Goal: Check status: Check status

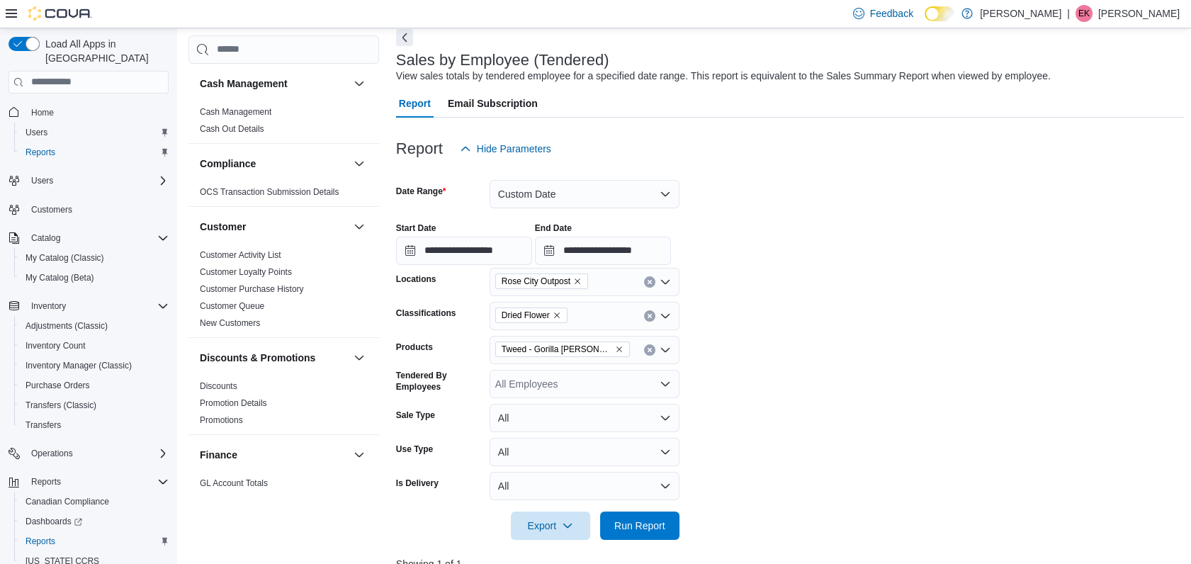
scroll to position [0, 1240]
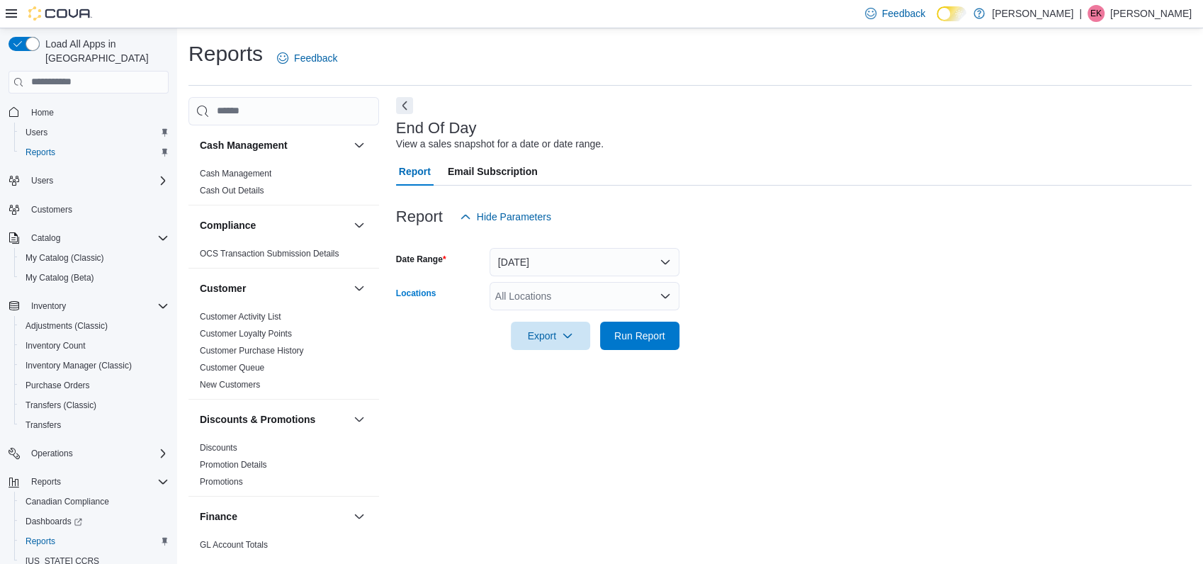
click at [619, 291] on div "All Locations" at bounding box center [585, 296] width 190 height 28
type input "***"
click at [617, 319] on div "Rose City Outpost" at bounding box center [584, 320] width 173 height 14
click at [748, 306] on form "Date Range [DATE] Locations [GEOGRAPHIC_DATA] Outpost Export Run Report" at bounding box center [794, 290] width 796 height 119
click at [648, 339] on span "Run Report" at bounding box center [639, 335] width 51 height 14
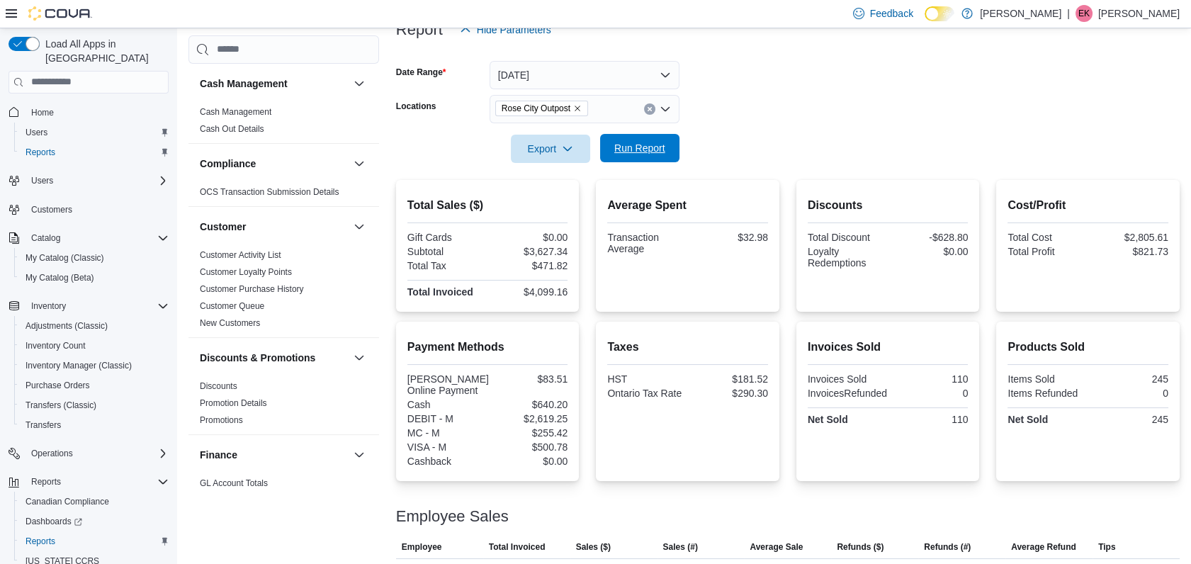
scroll to position [251, 0]
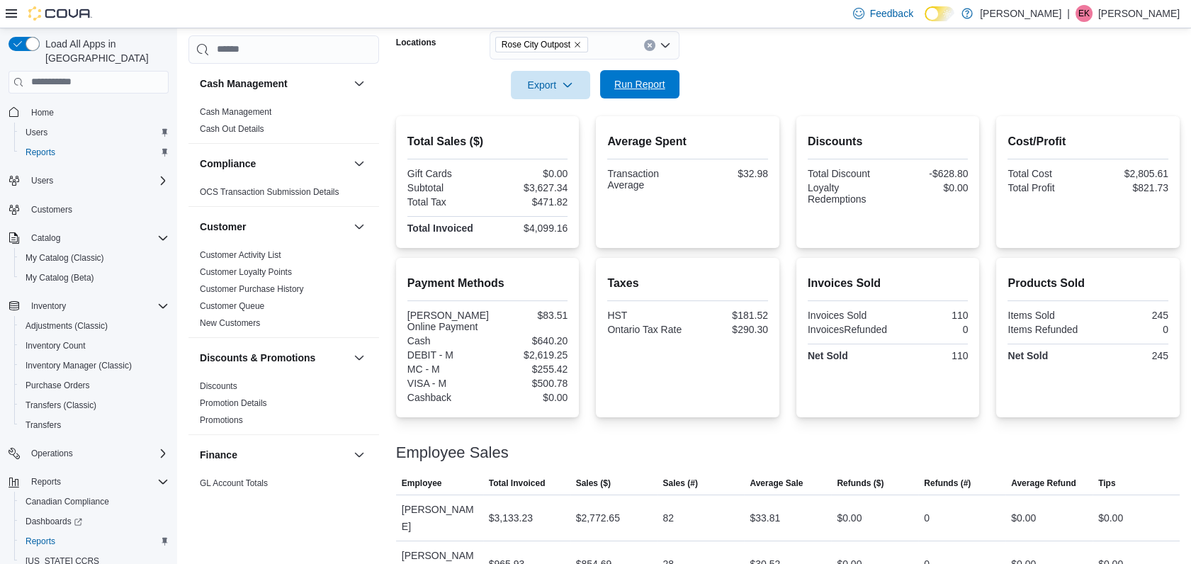
click at [617, 88] on span "Run Report" at bounding box center [639, 84] width 51 height 14
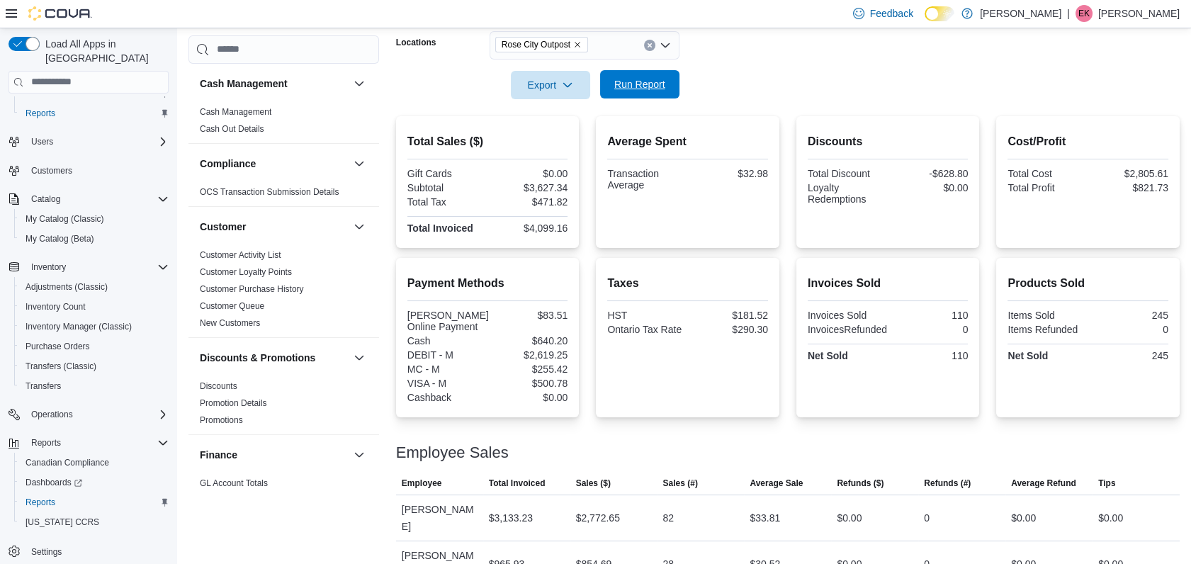
click at [629, 85] on span "Run Report" at bounding box center [639, 84] width 51 height 14
